Goal: Find specific page/section: Find specific page/section

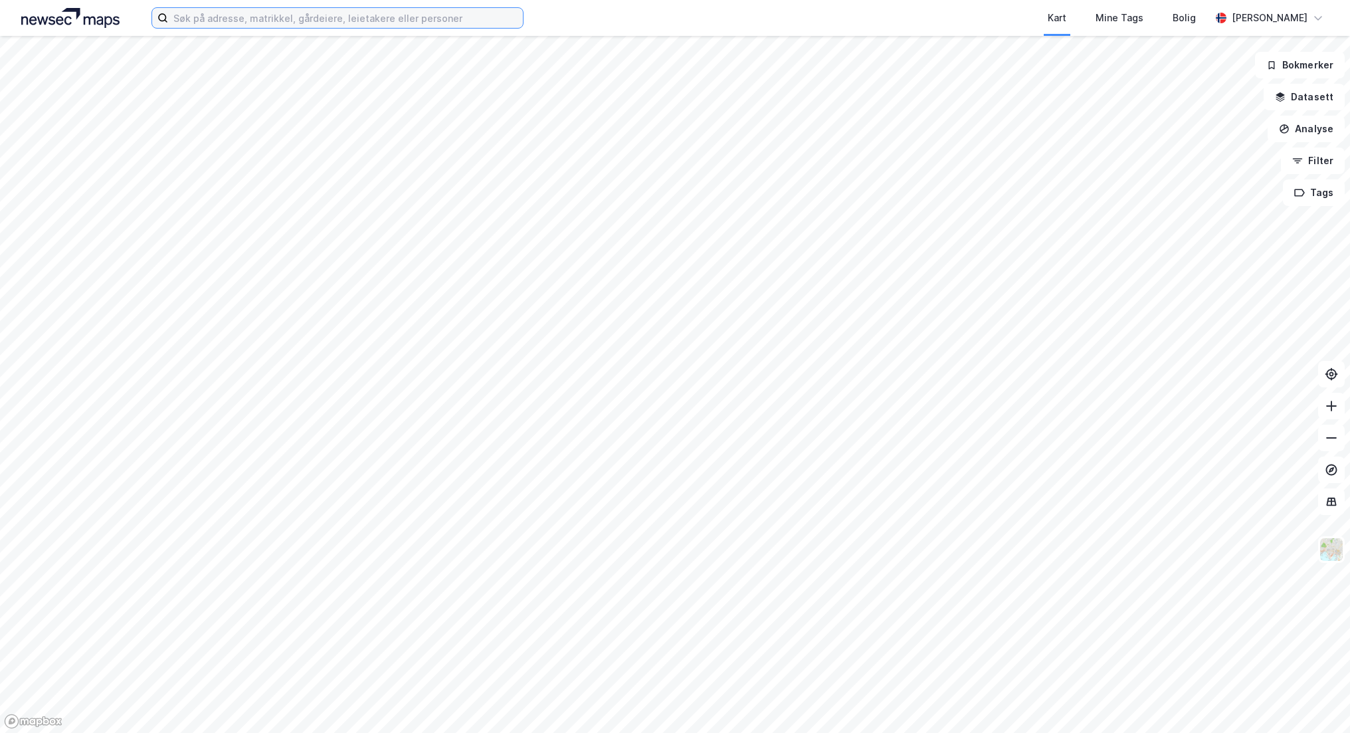
click at [195, 20] on input at bounding box center [345, 18] width 355 height 20
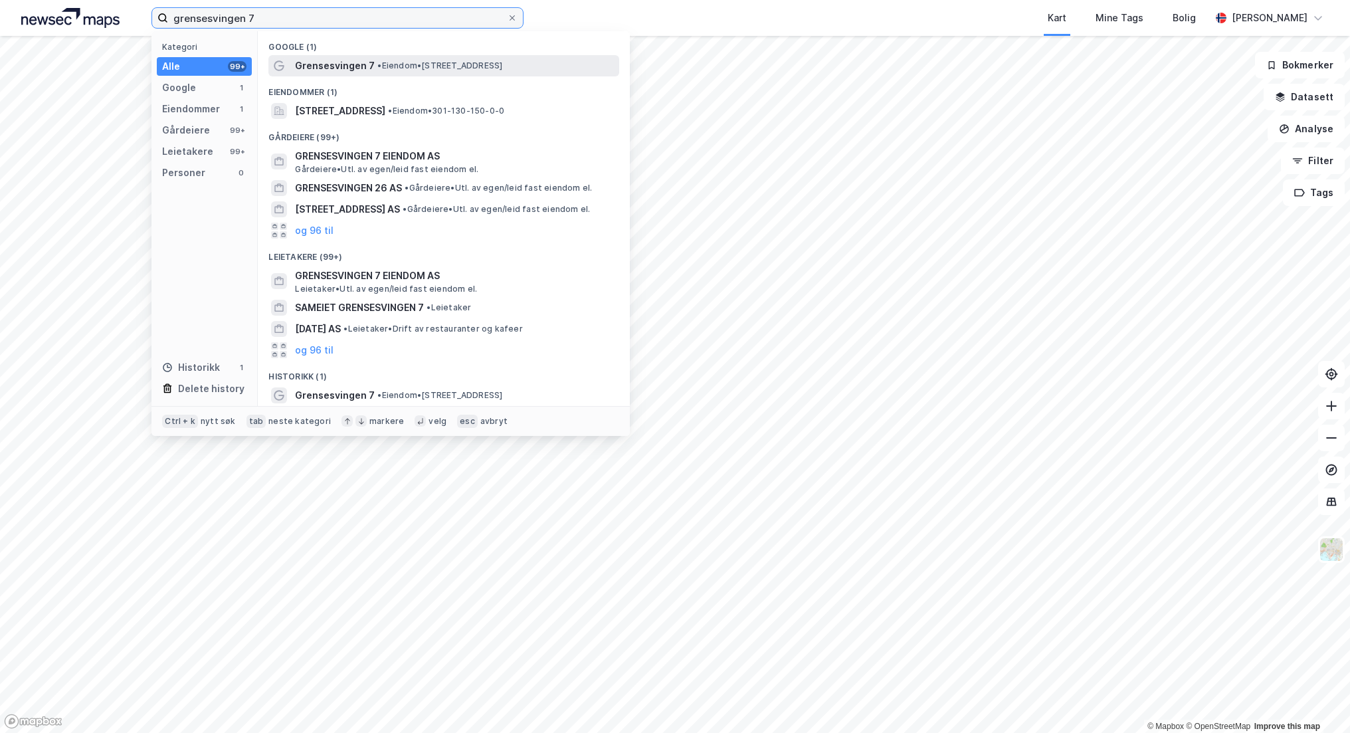
type input "grensesvingen 7"
click at [361, 61] on span "Grensesvingen 7" at bounding box center [335, 66] width 80 height 16
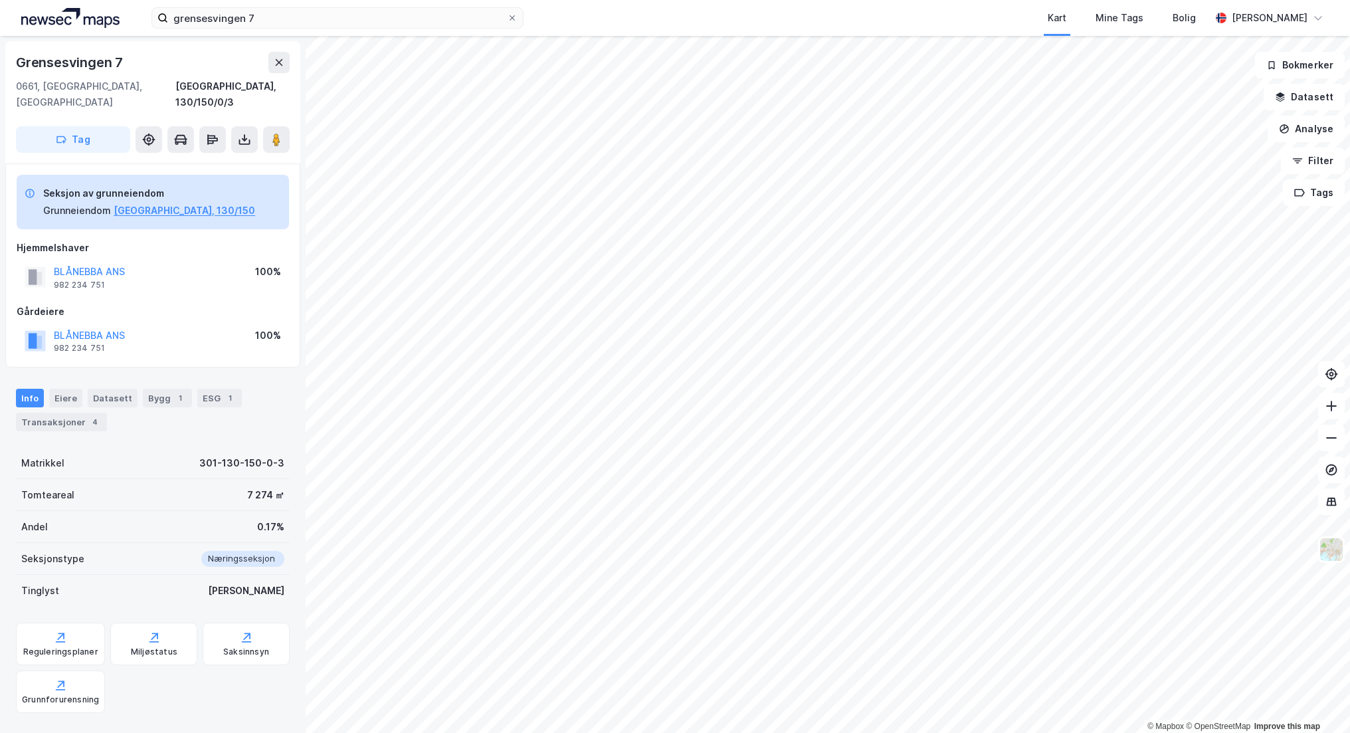
drag, startPoint x: 678, startPoint y: 14, endPoint x: 708, endPoint y: 0, distance: 33.6
click at [678, 14] on div "Kart Mine Tags Bolig" at bounding box center [898, 18] width 623 height 36
